Goal: Task Accomplishment & Management: Use online tool/utility

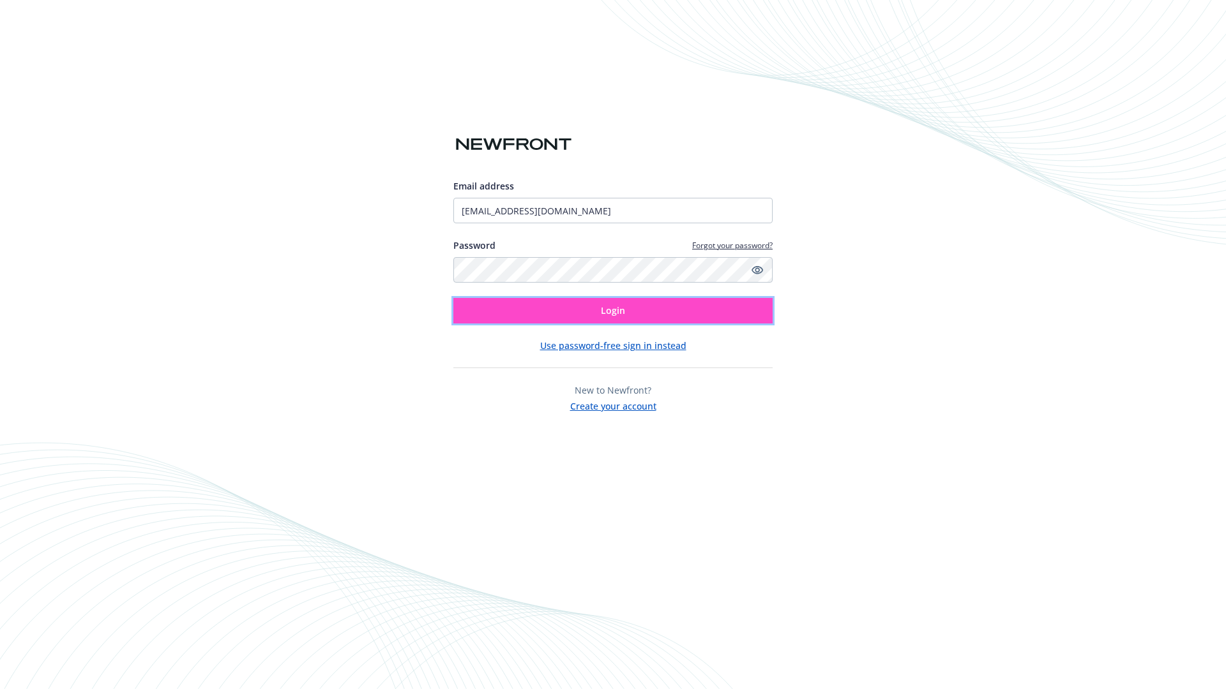
click at [613, 311] on span "Login" at bounding box center [613, 311] width 24 height 12
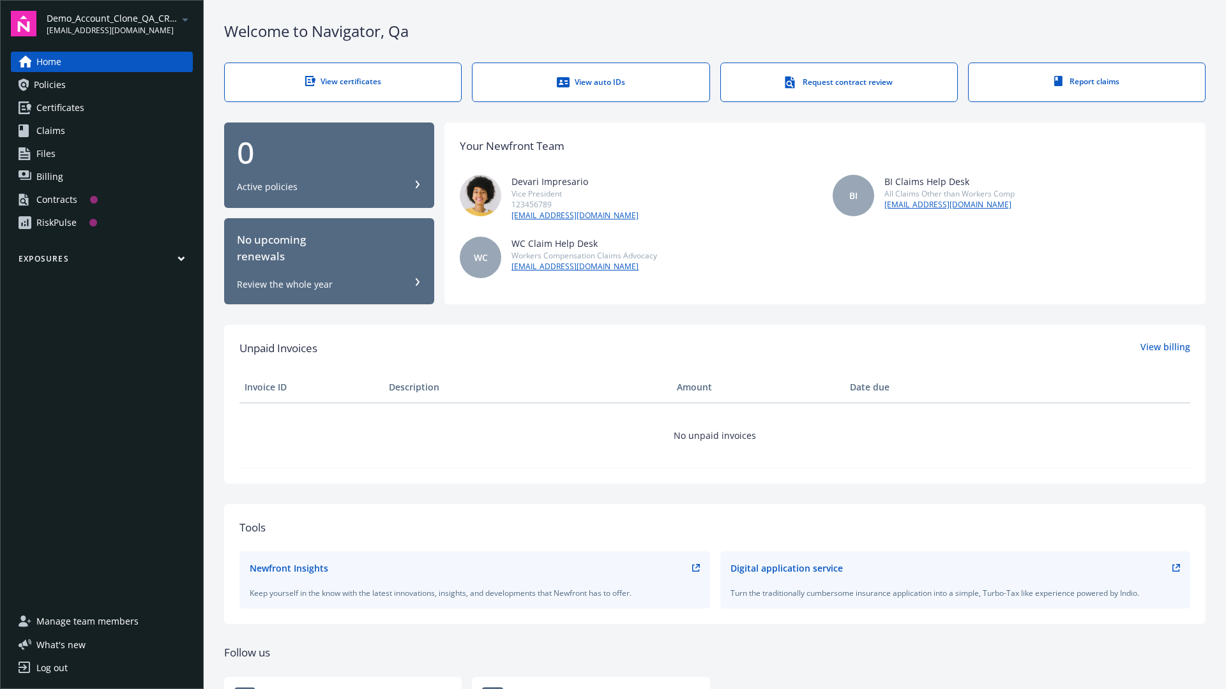
click at [119, 24] on span "Demo_Account_Clone_QA_CR_Tests_Prospect" at bounding box center [112, 17] width 131 height 13
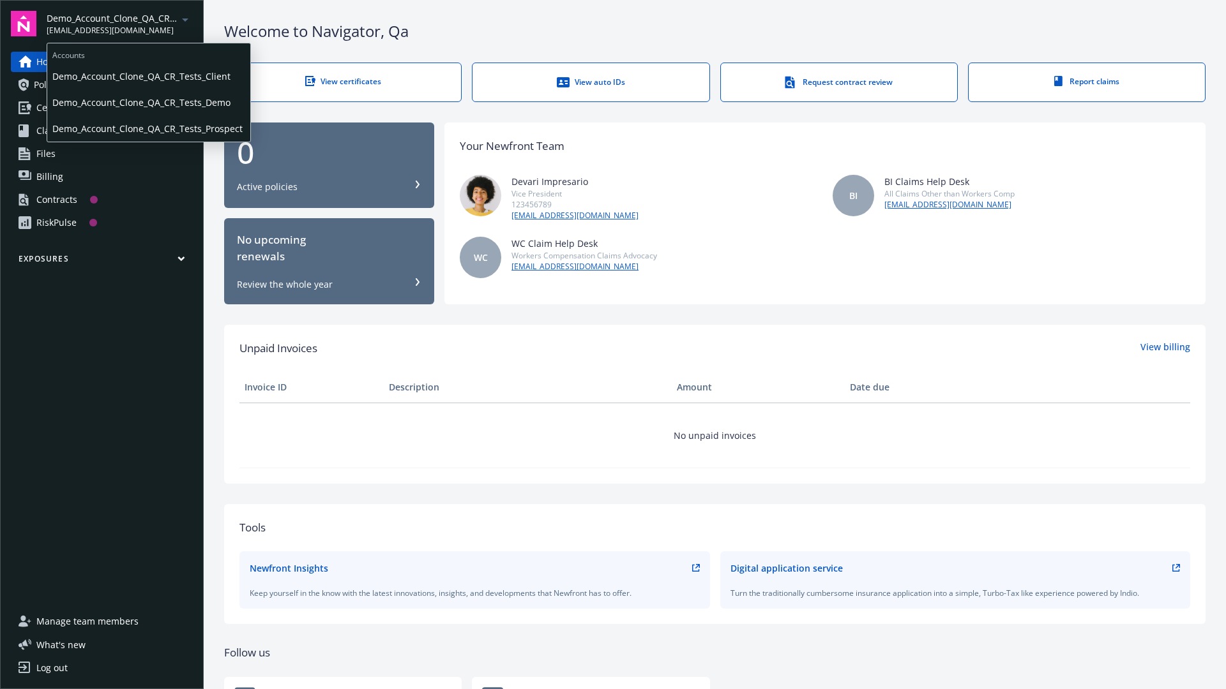
click at [147, 76] on span "Demo_Account_Clone_QA_CR_Tests_Client" at bounding box center [148, 76] width 193 height 26
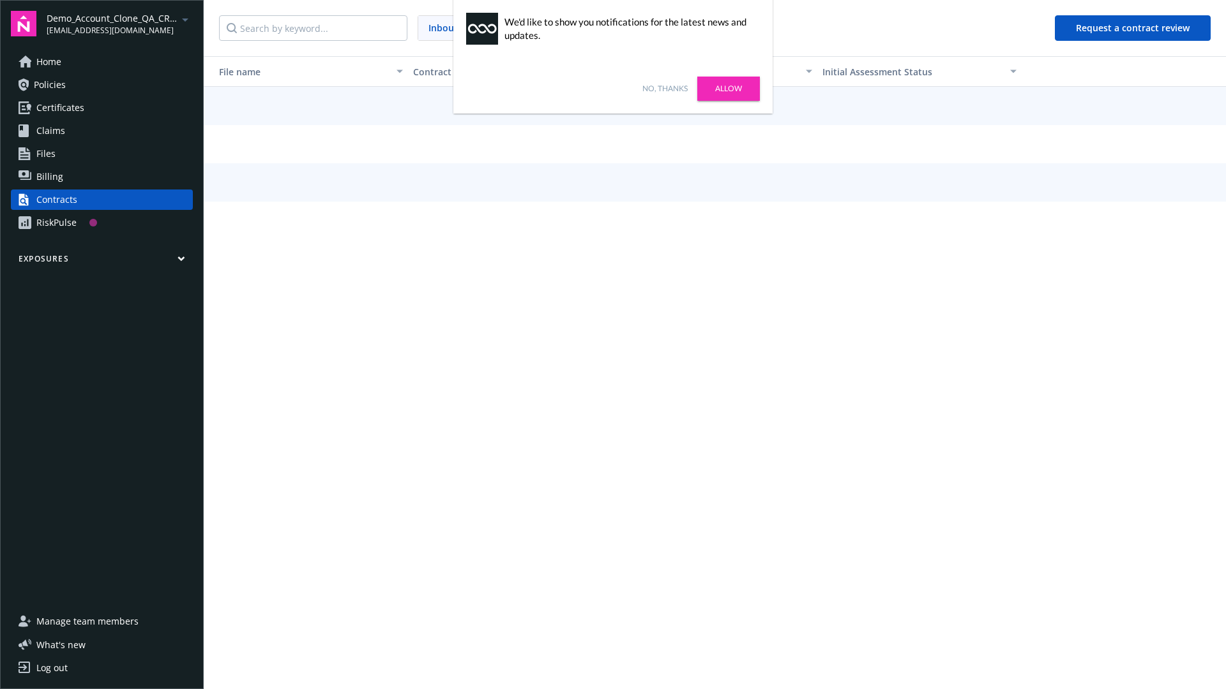
click at [665, 89] on link "No, thanks" at bounding box center [664, 88] width 45 height 11
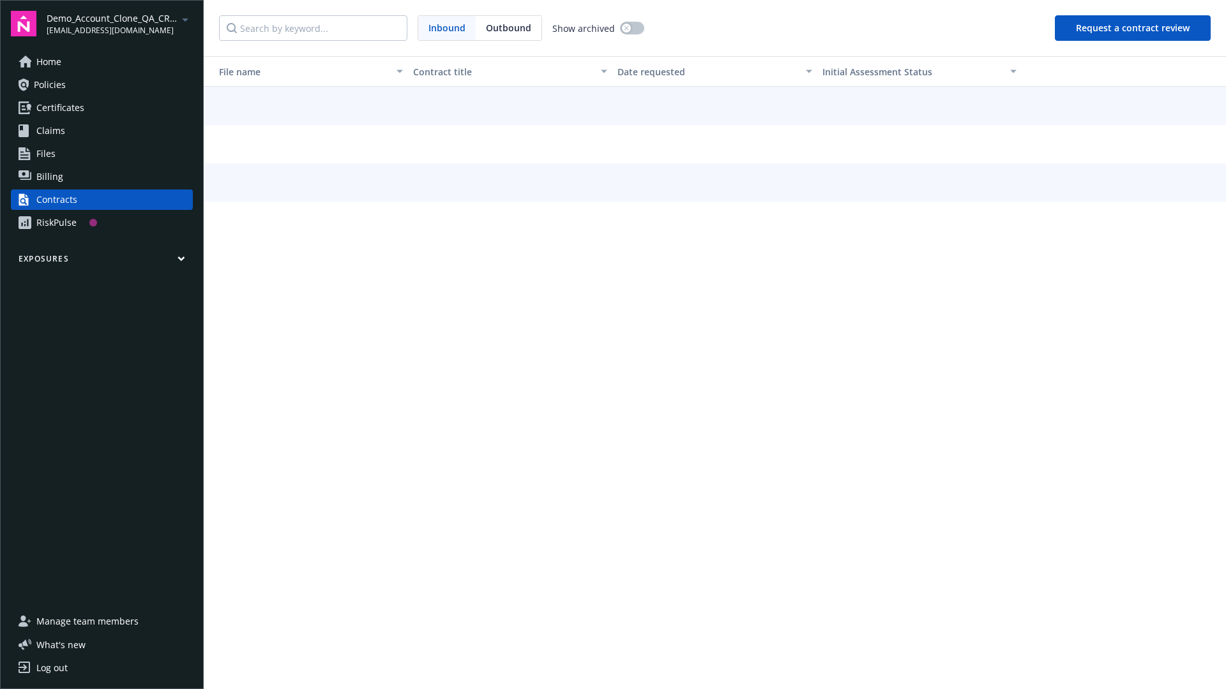
click at [1133, 28] on button "Request a contract review" at bounding box center [1133, 28] width 156 height 26
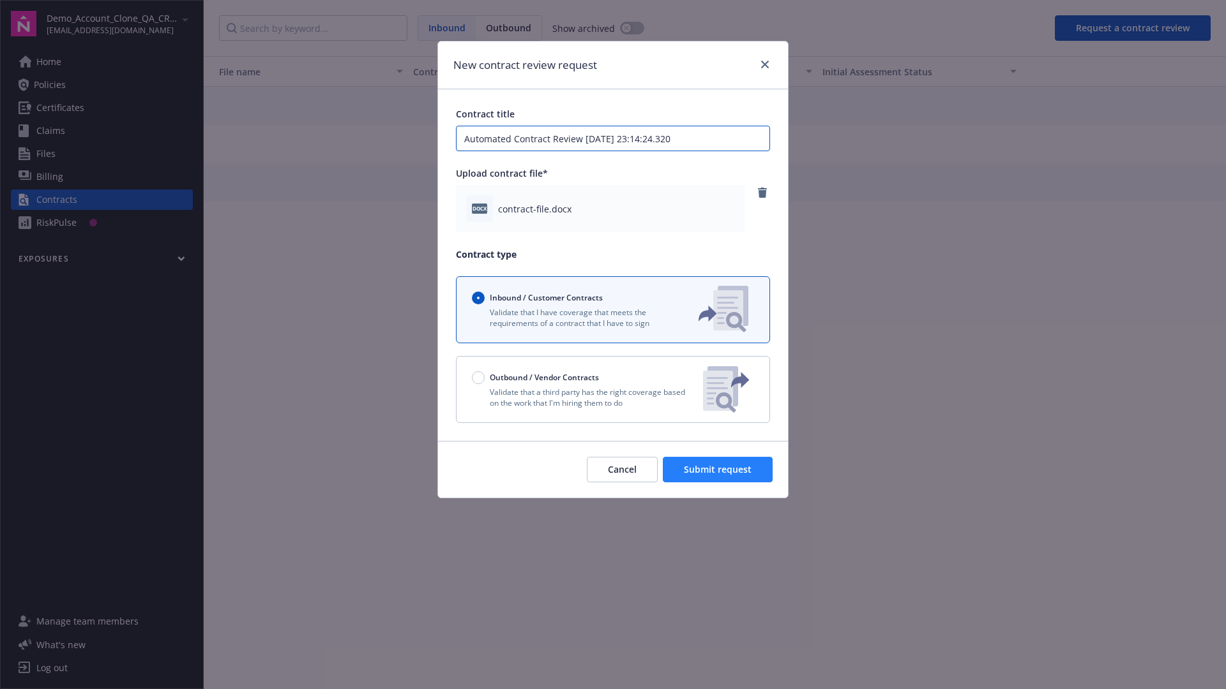
type input "Automated Contract Review 08-29-2025 23:14:24.320"
click at [718, 470] on span "Submit request" at bounding box center [718, 469] width 68 height 12
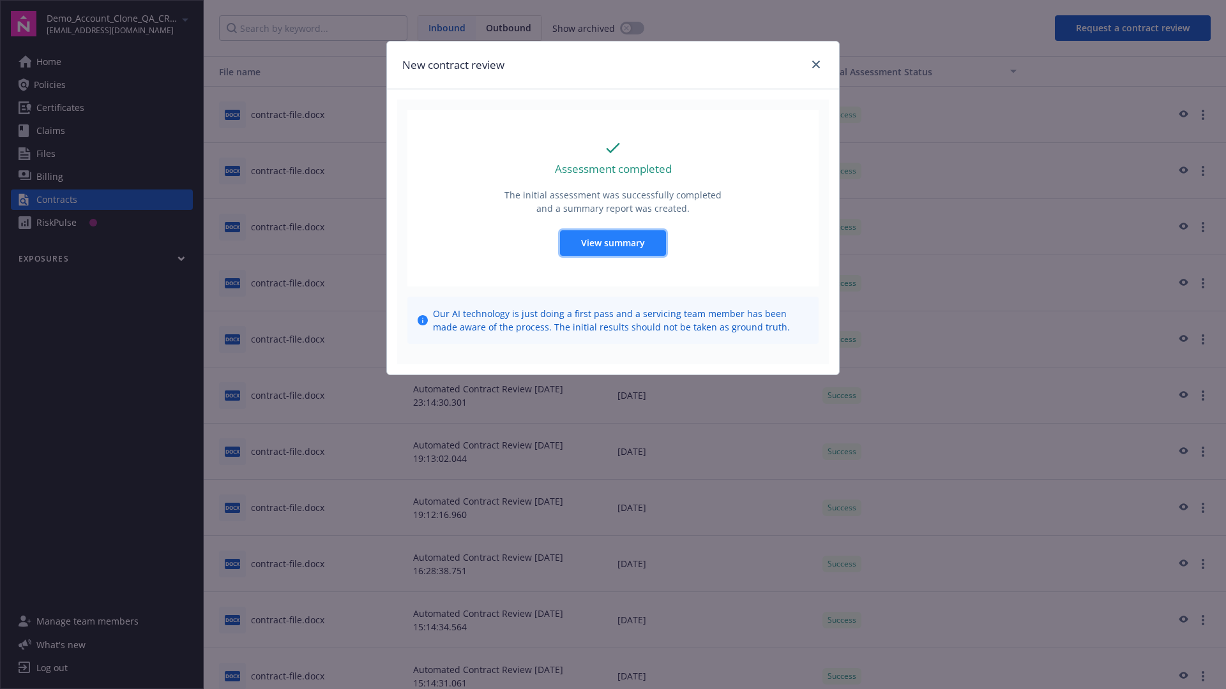
click at [612, 243] on span "View summary" at bounding box center [613, 243] width 64 height 12
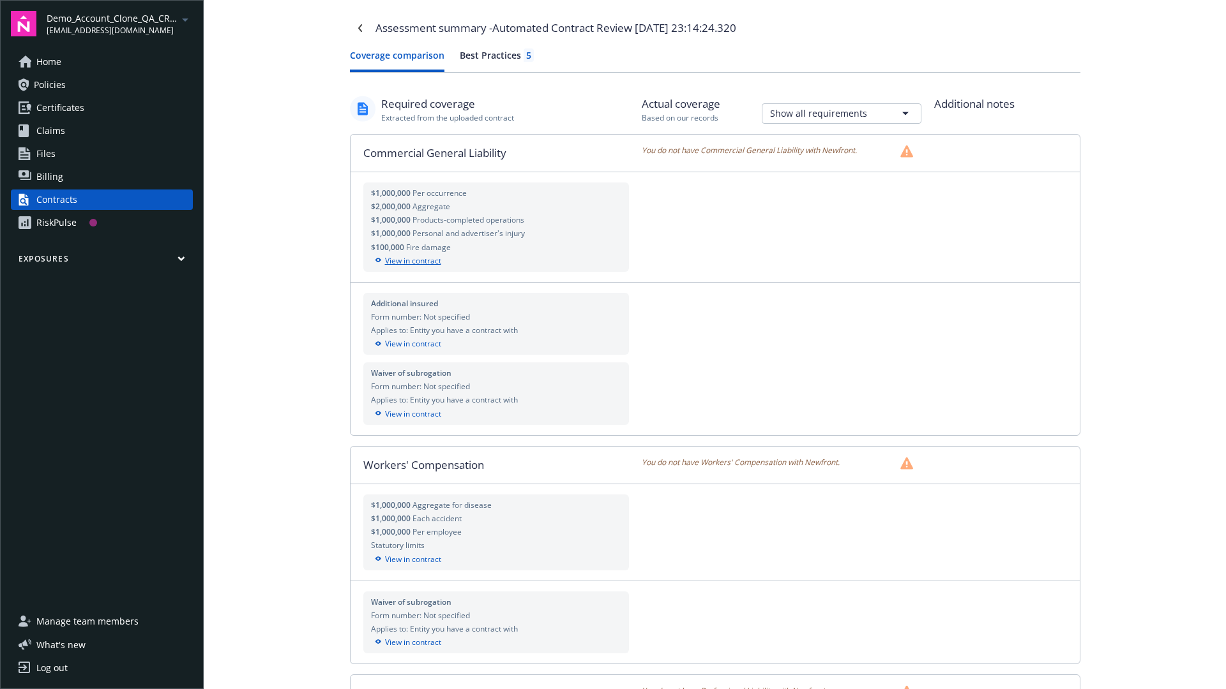
click at [495, 260] on div "View in contract" at bounding box center [496, 260] width 251 height 11
